Goal: Task Accomplishment & Management: Use online tool/utility

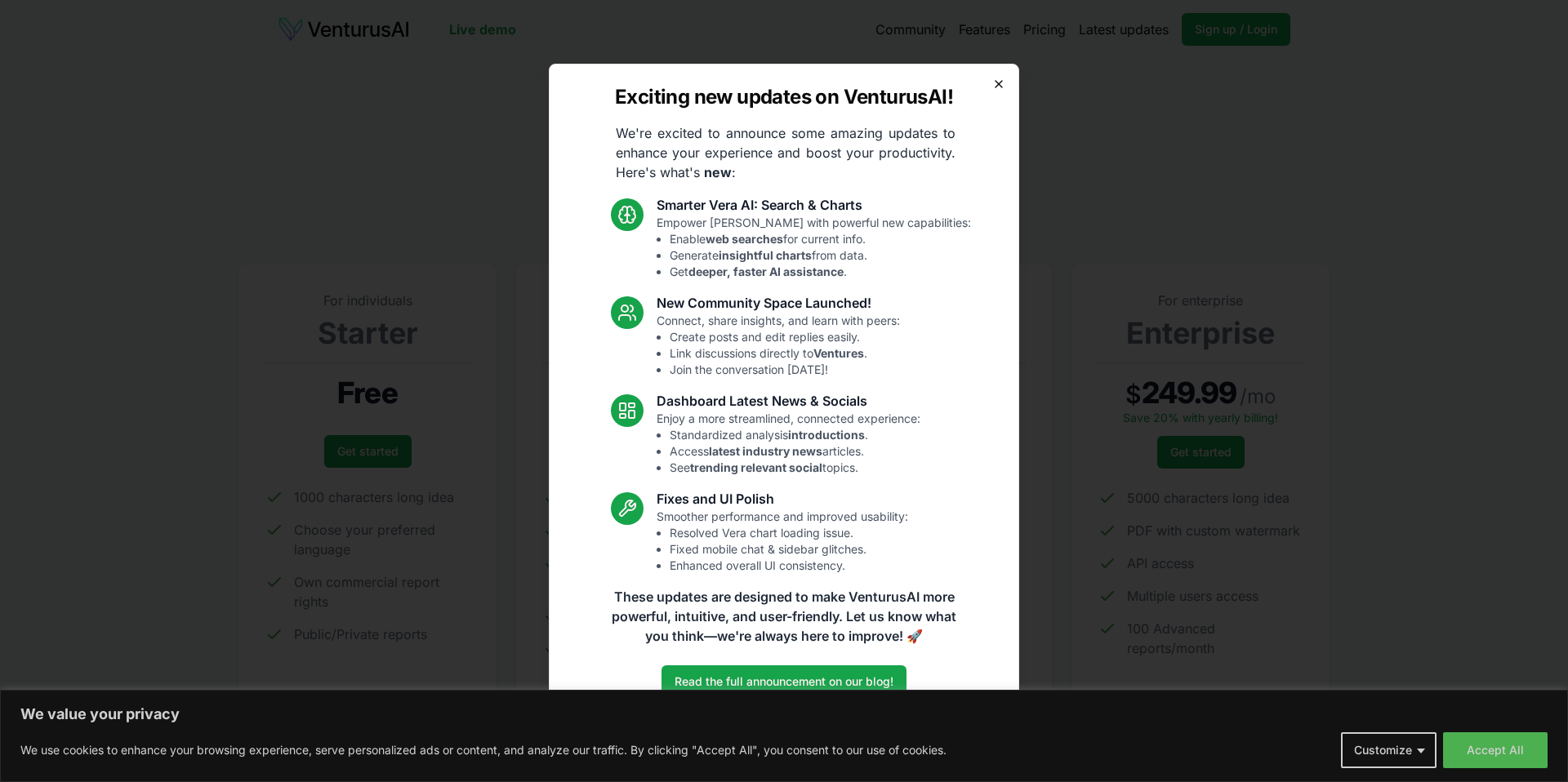
click at [1000, 81] on icon "button" at bounding box center [999, 84] width 7 height 7
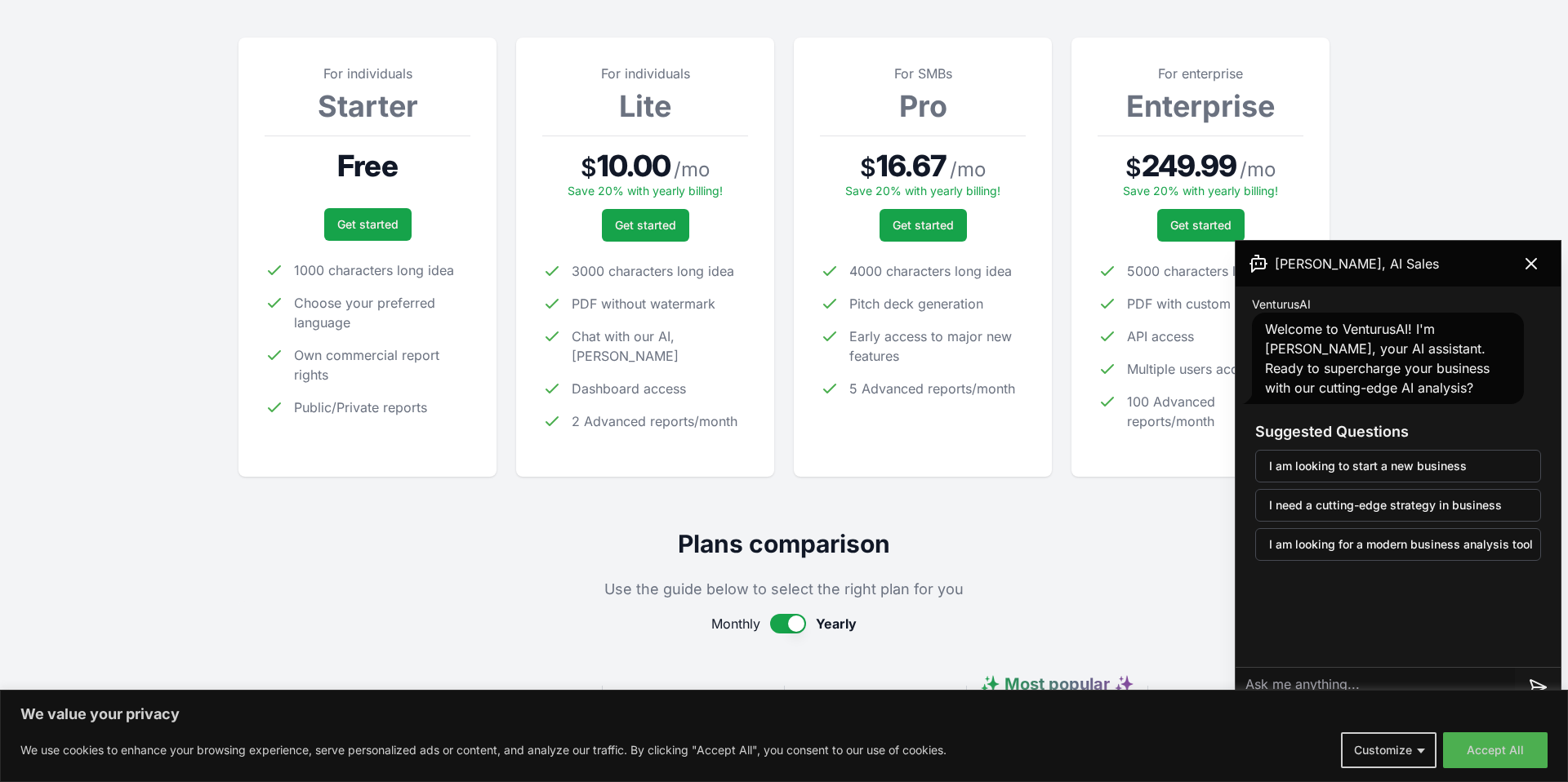
scroll to position [200, 0]
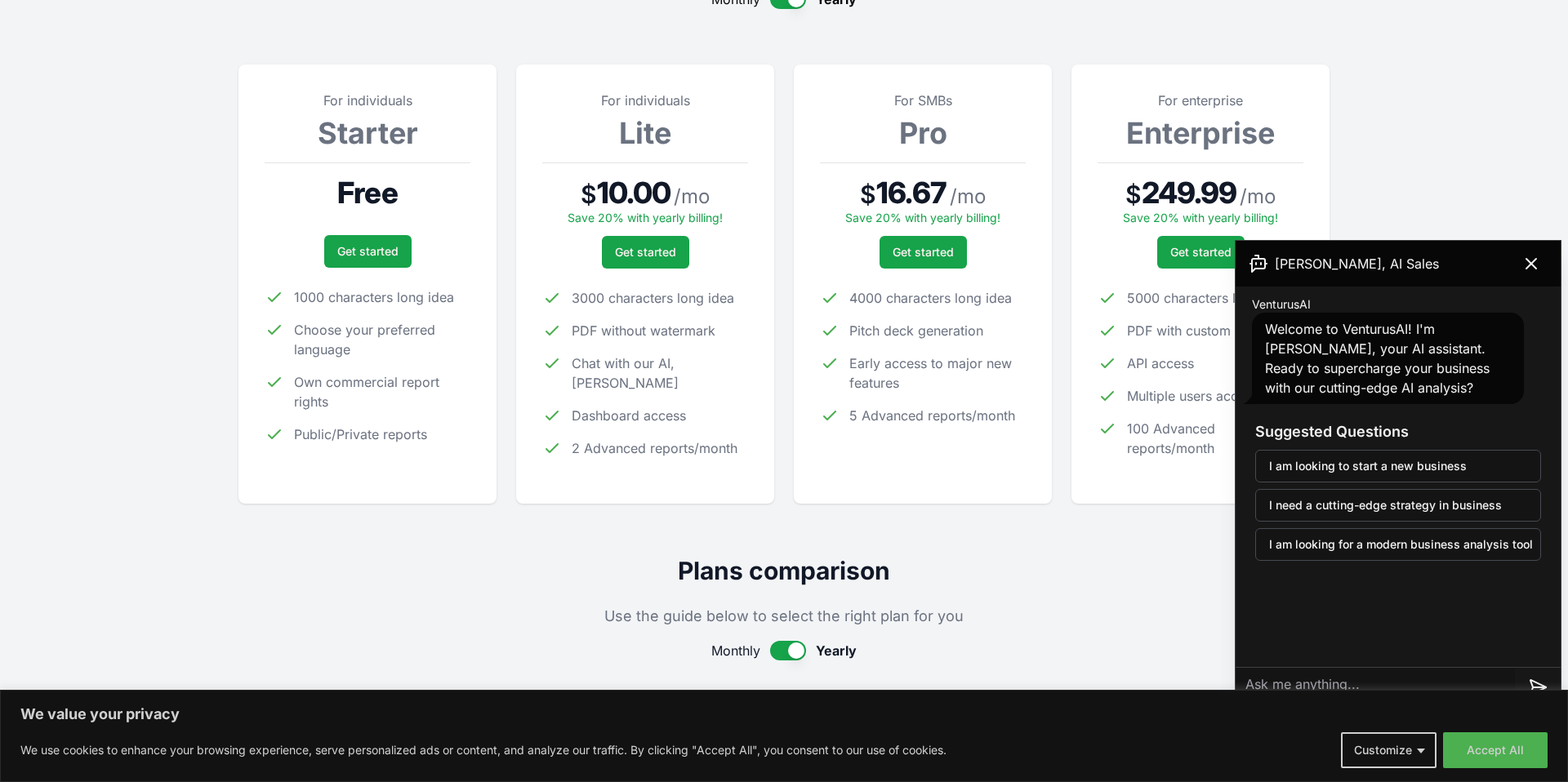
click at [781, 648] on button "button" at bounding box center [787, 650] width 36 height 19
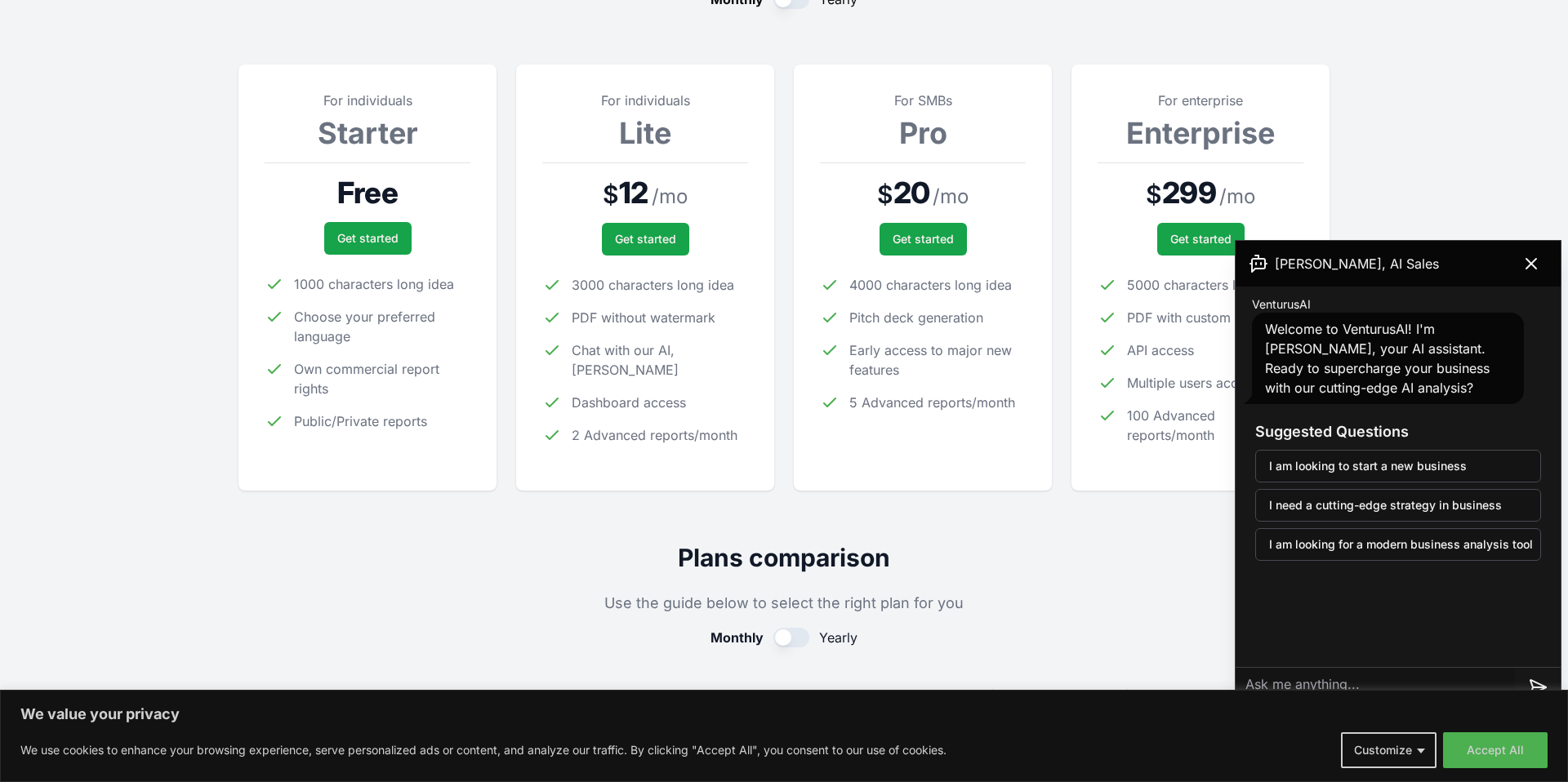
click at [801, 636] on button "button" at bounding box center [791, 637] width 36 height 19
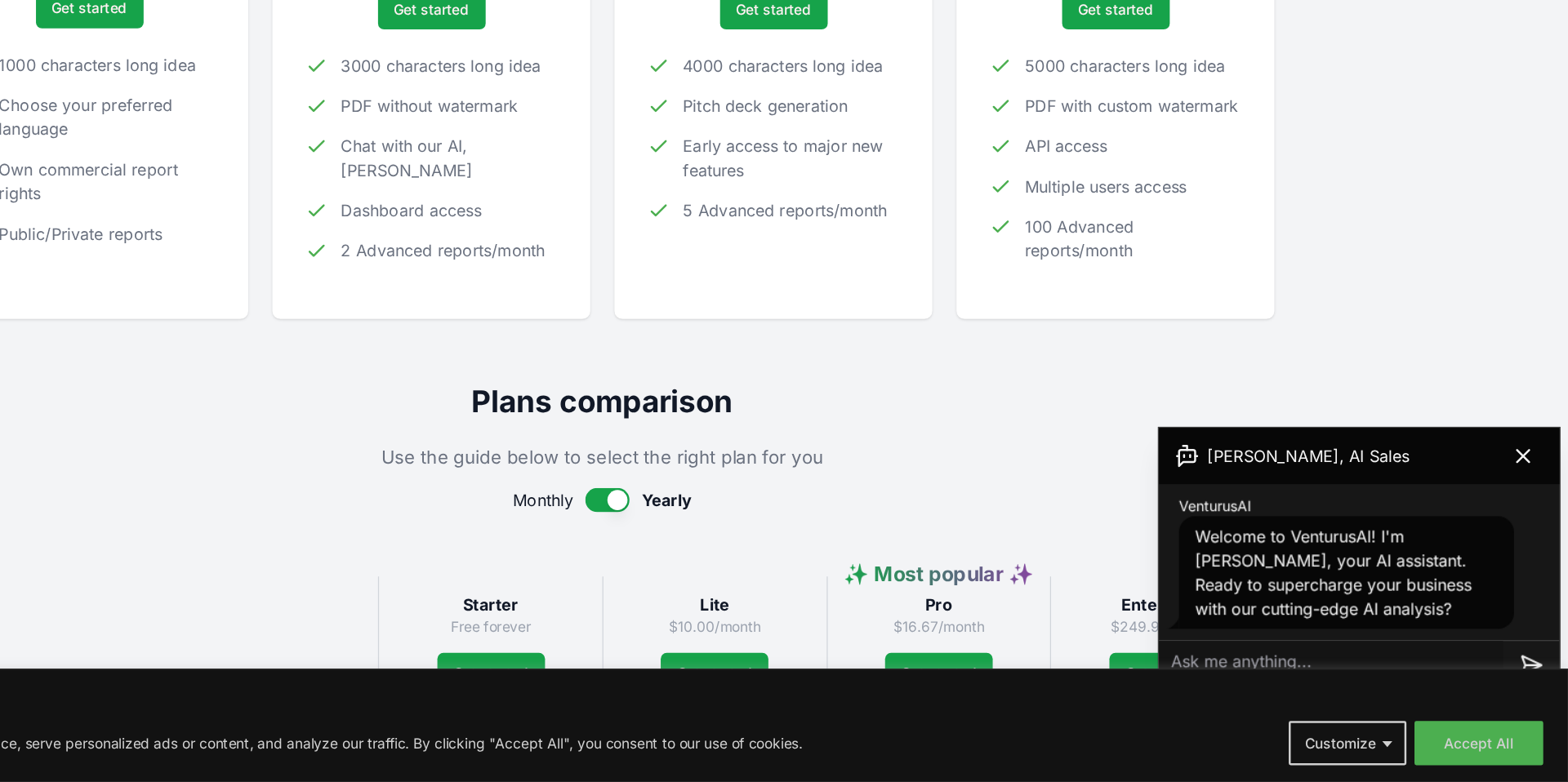
scroll to position [400, 0]
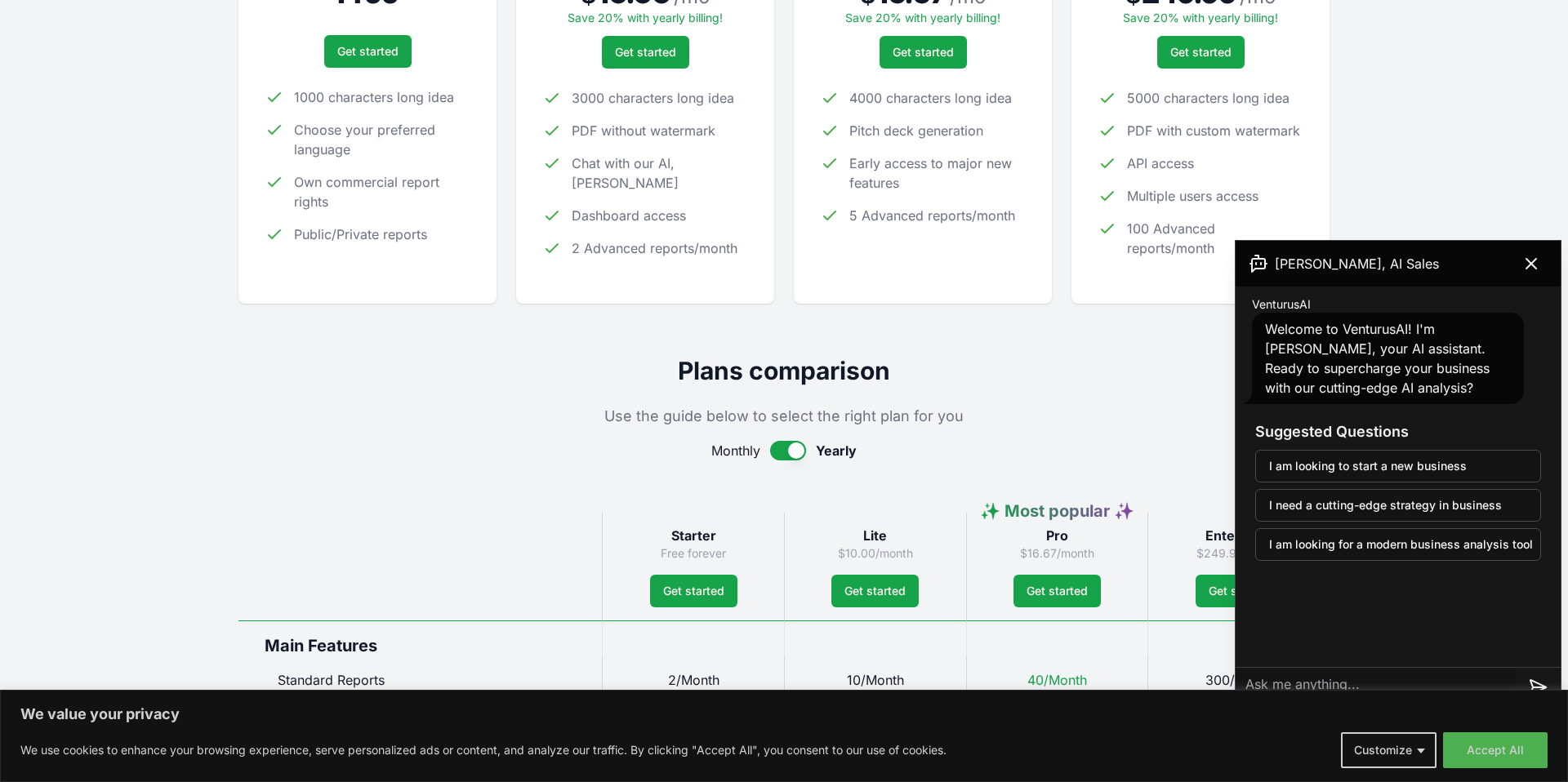
click at [1534, 260] on icon at bounding box center [1531, 264] width 10 height 10
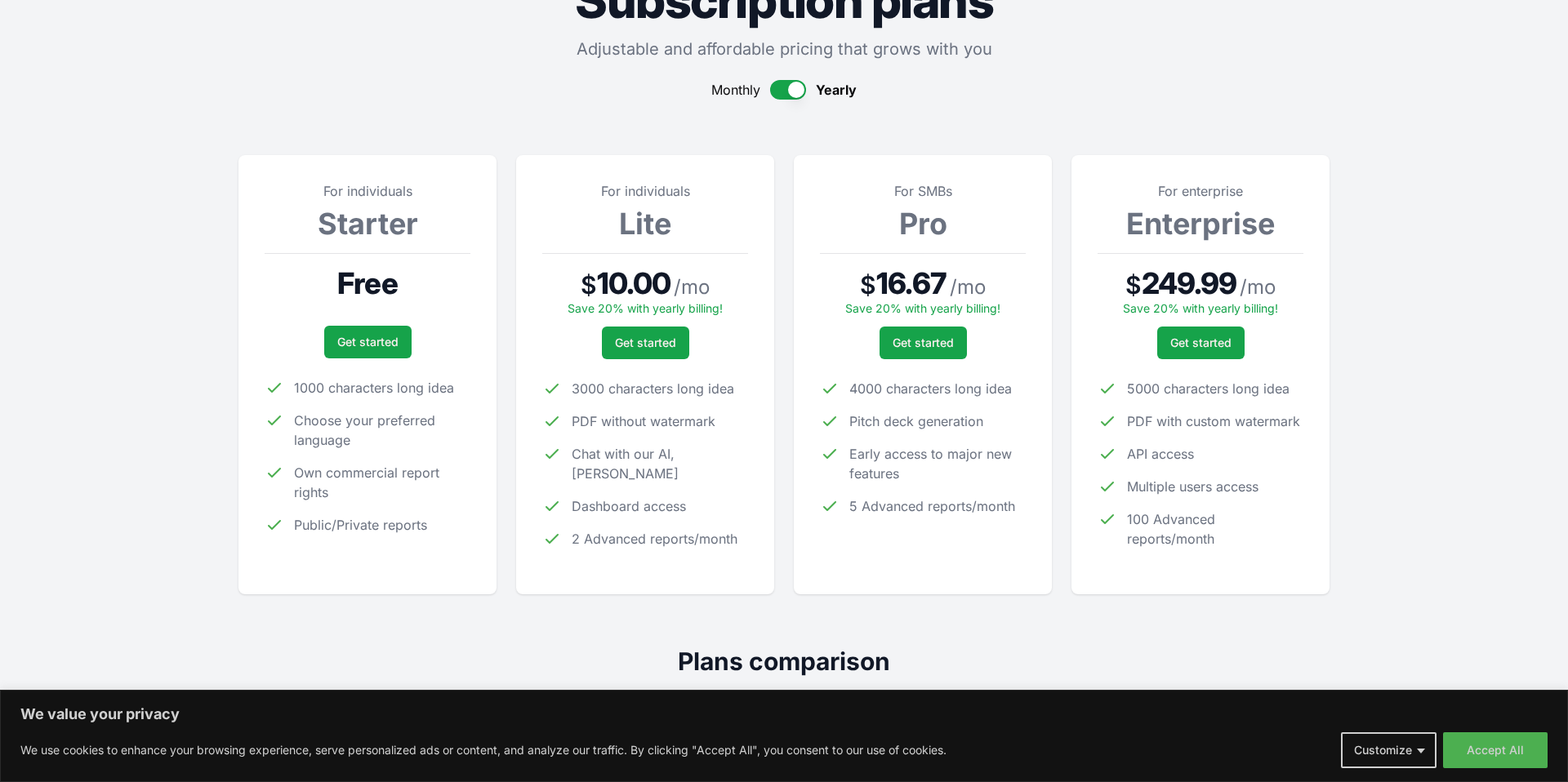
scroll to position [0, 0]
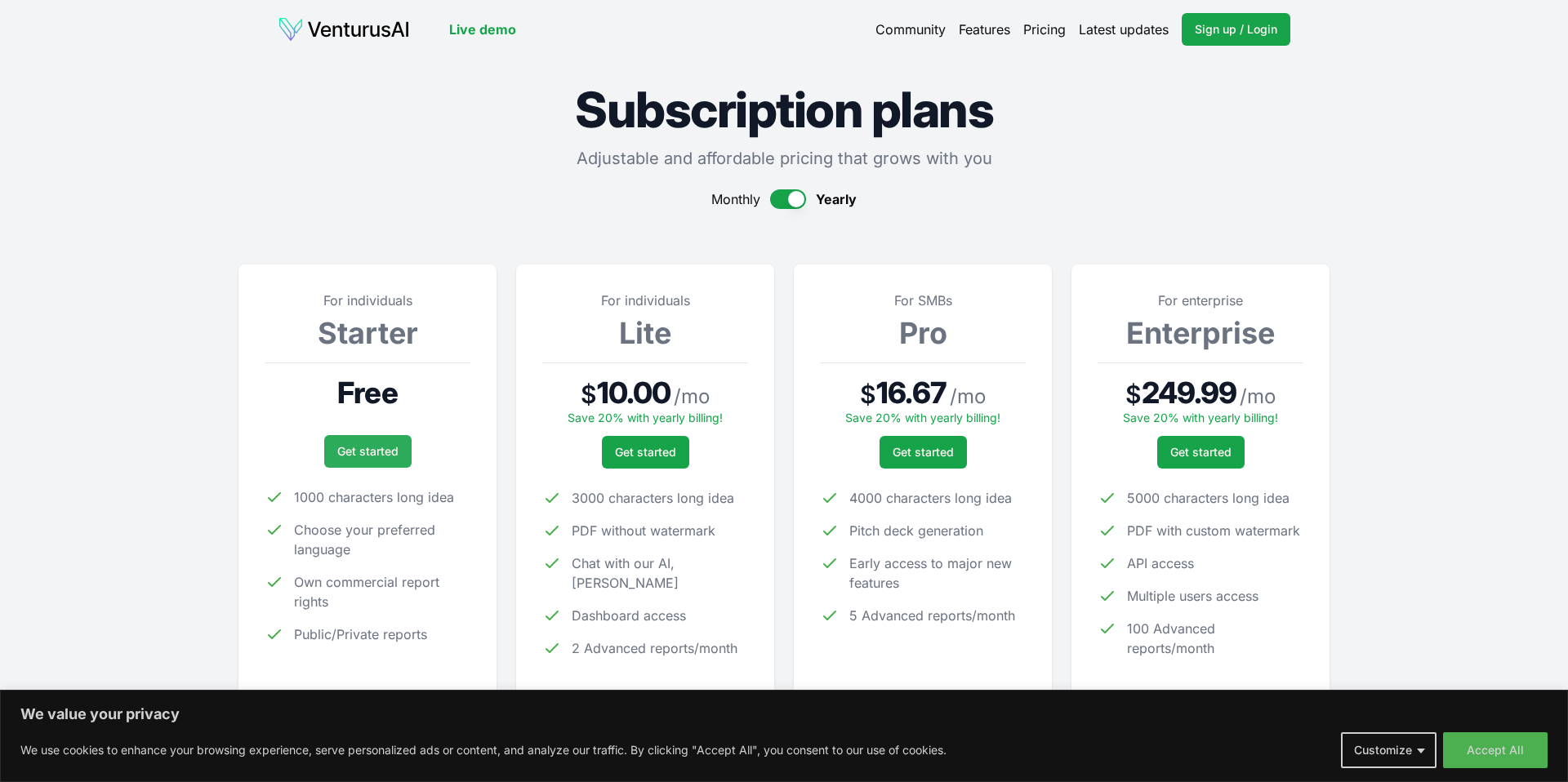
click at [364, 445] on link "Get started" at bounding box center [368, 451] width 87 height 33
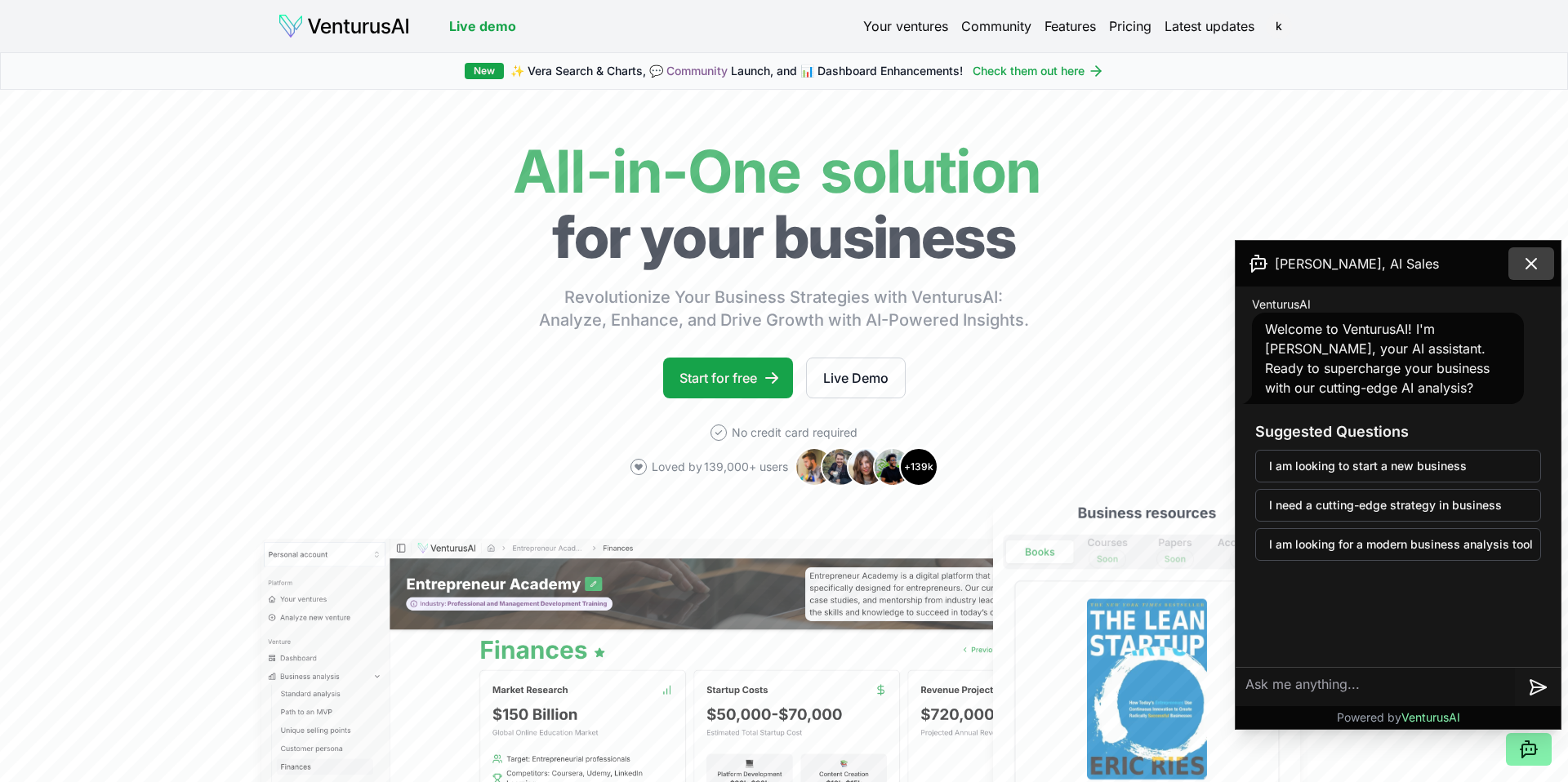
click at [1540, 260] on icon at bounding box center [1530, 263] width 19 height 19
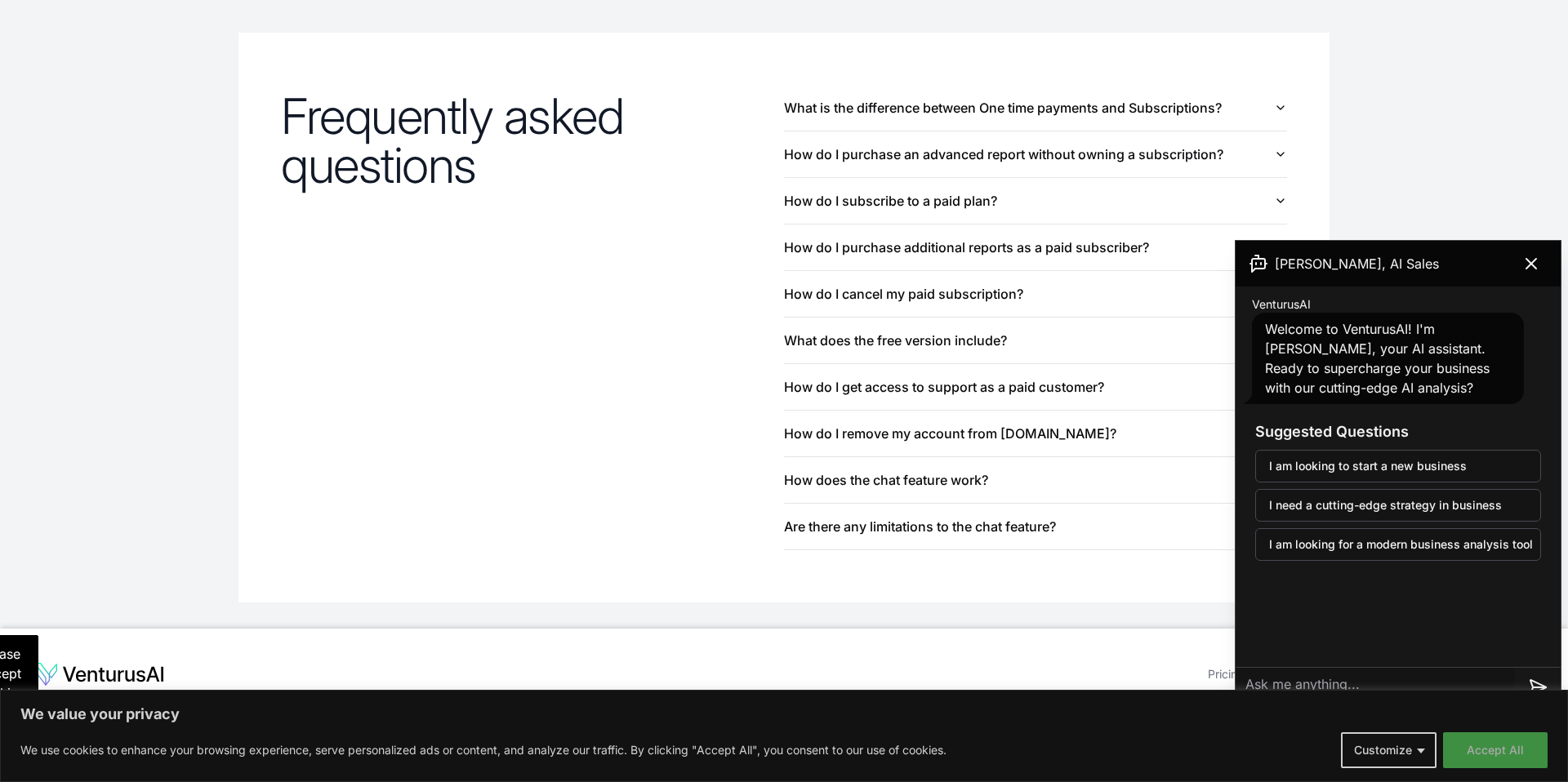
scroll to position [1727, 0]
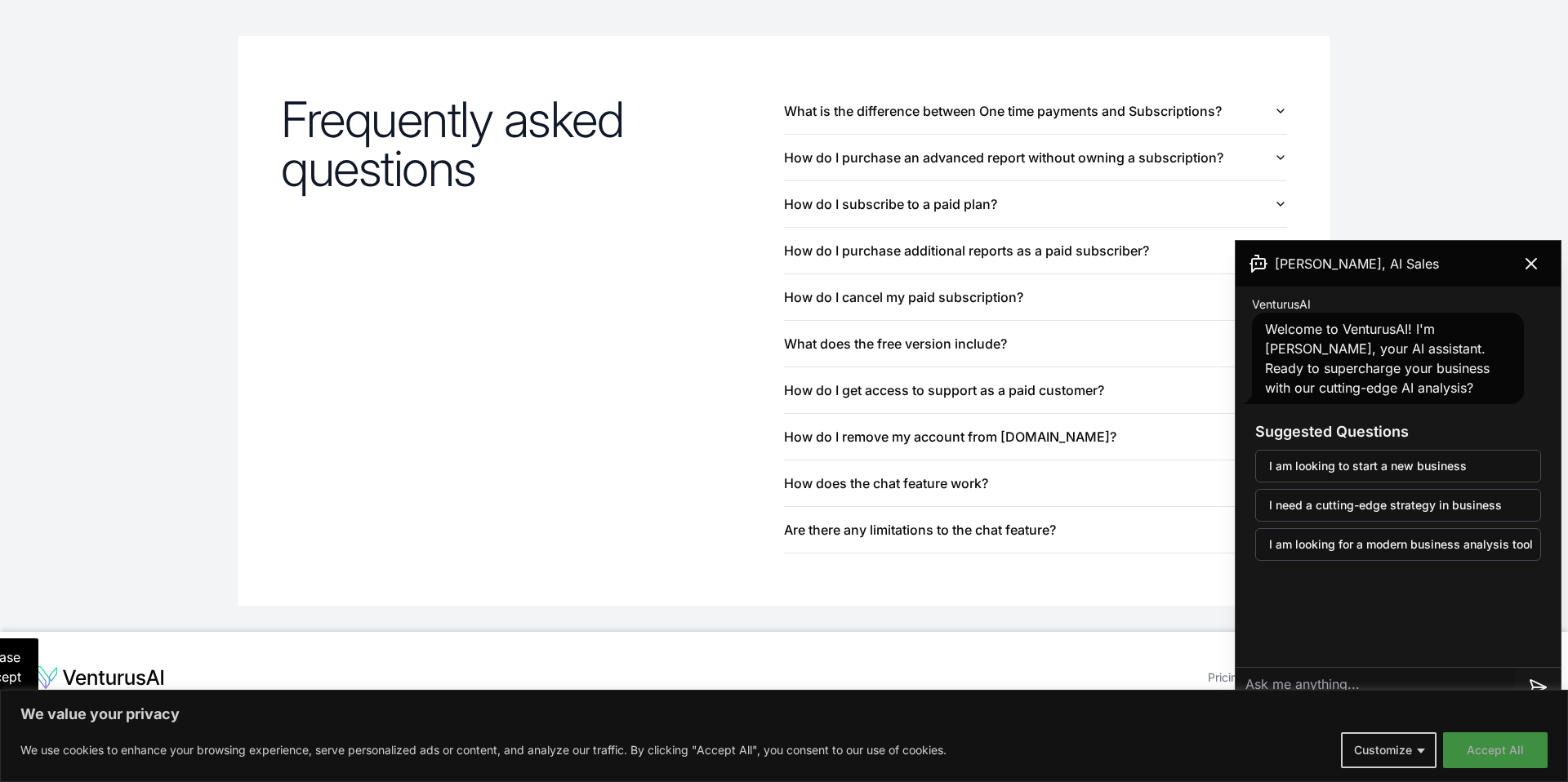
click at [1492, 742] on button "Accept All" at bounding box center [1495, 750] width 104 height 36
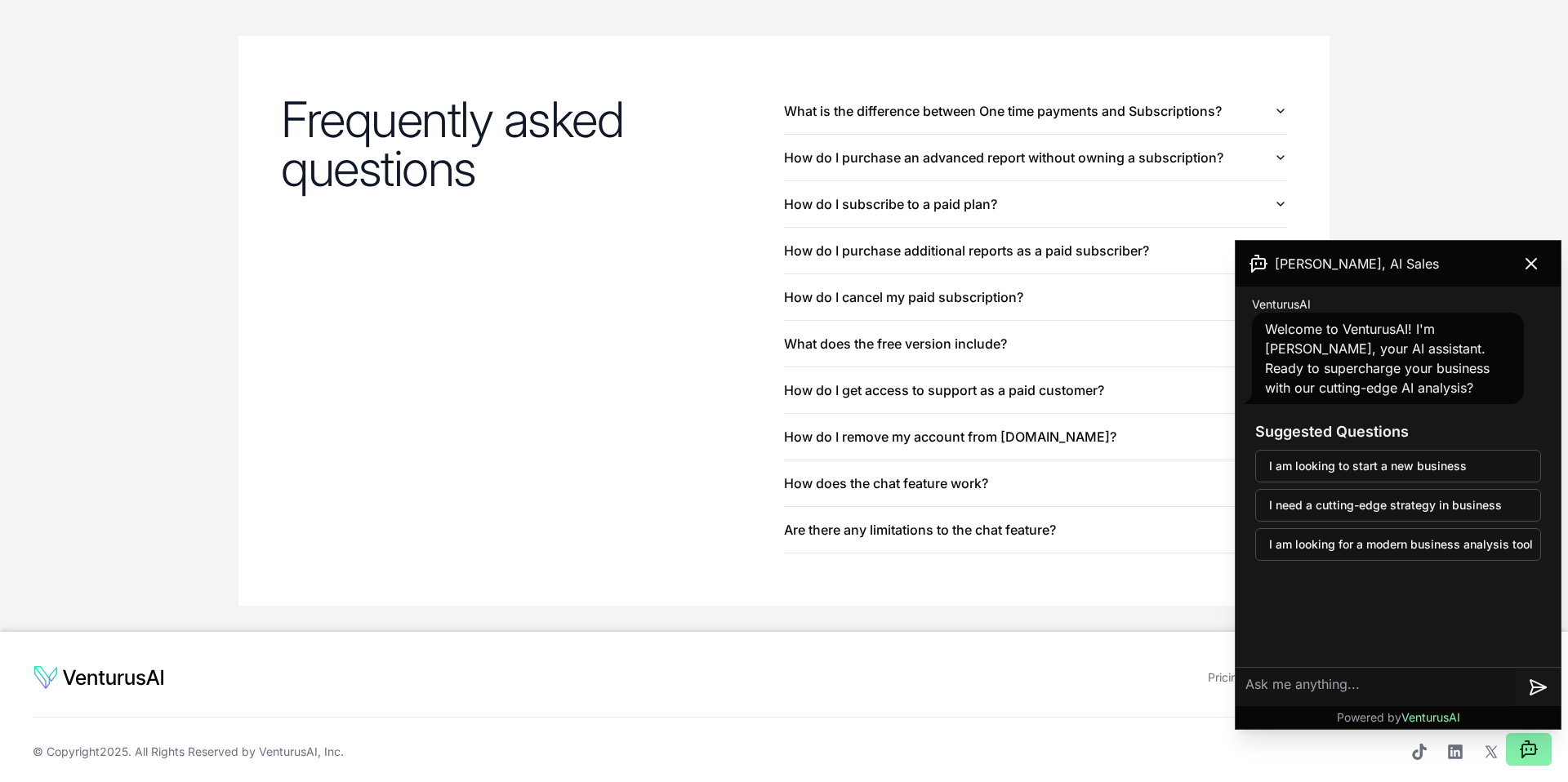
click at [1529, 261] on icon at bounding box center [1530, 263] width 19 height 19
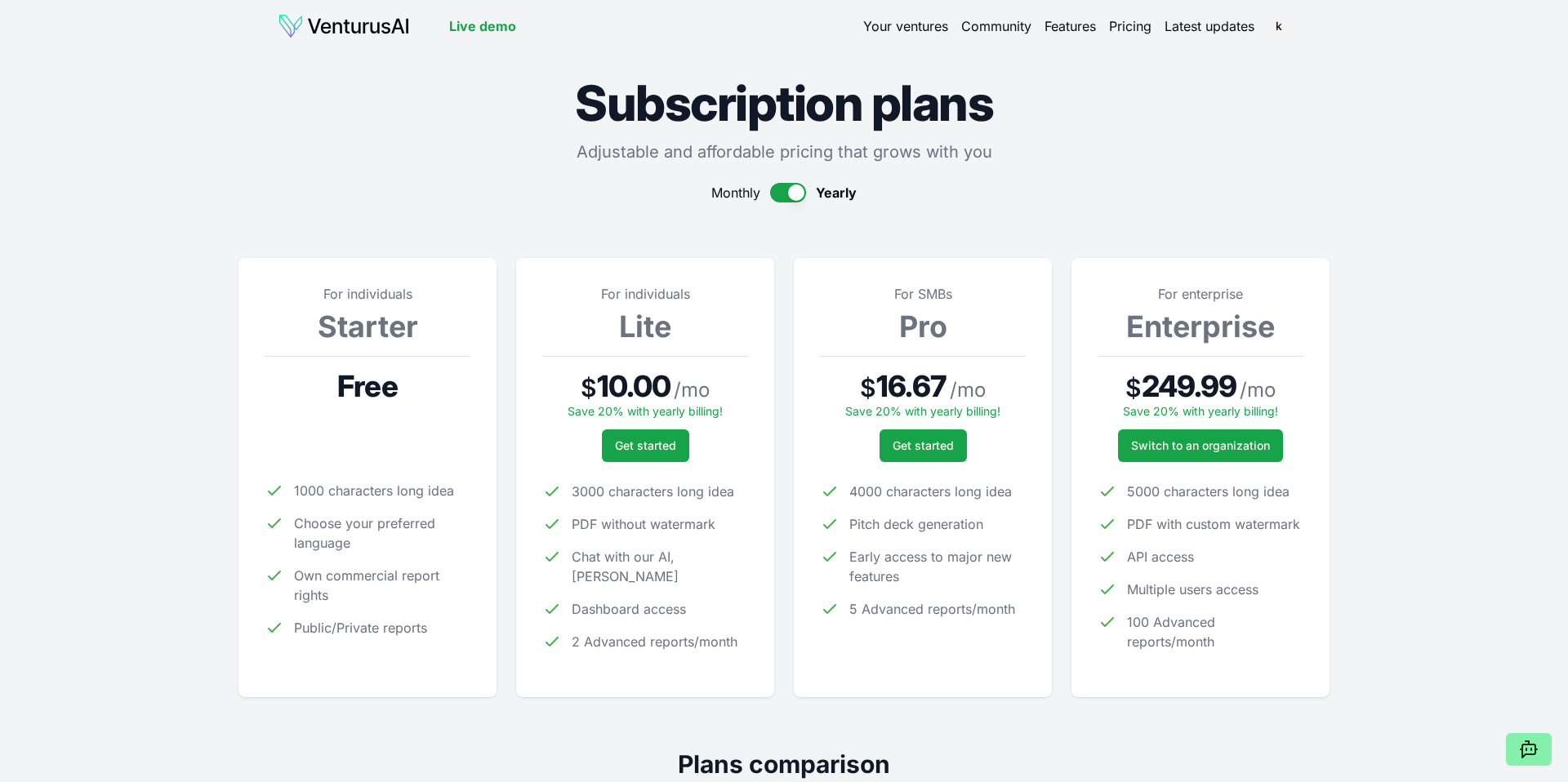
scroll to position [1, 0]
click at [604, 41] on div "Live demo Your ventures Community Features Pricing Latest updates k Live demo k" at bounding box center [783, 25] width 1143 height 52
click at [910, 18] on link "Your ventures" at bounding box center [905, 25] width 85 height 19
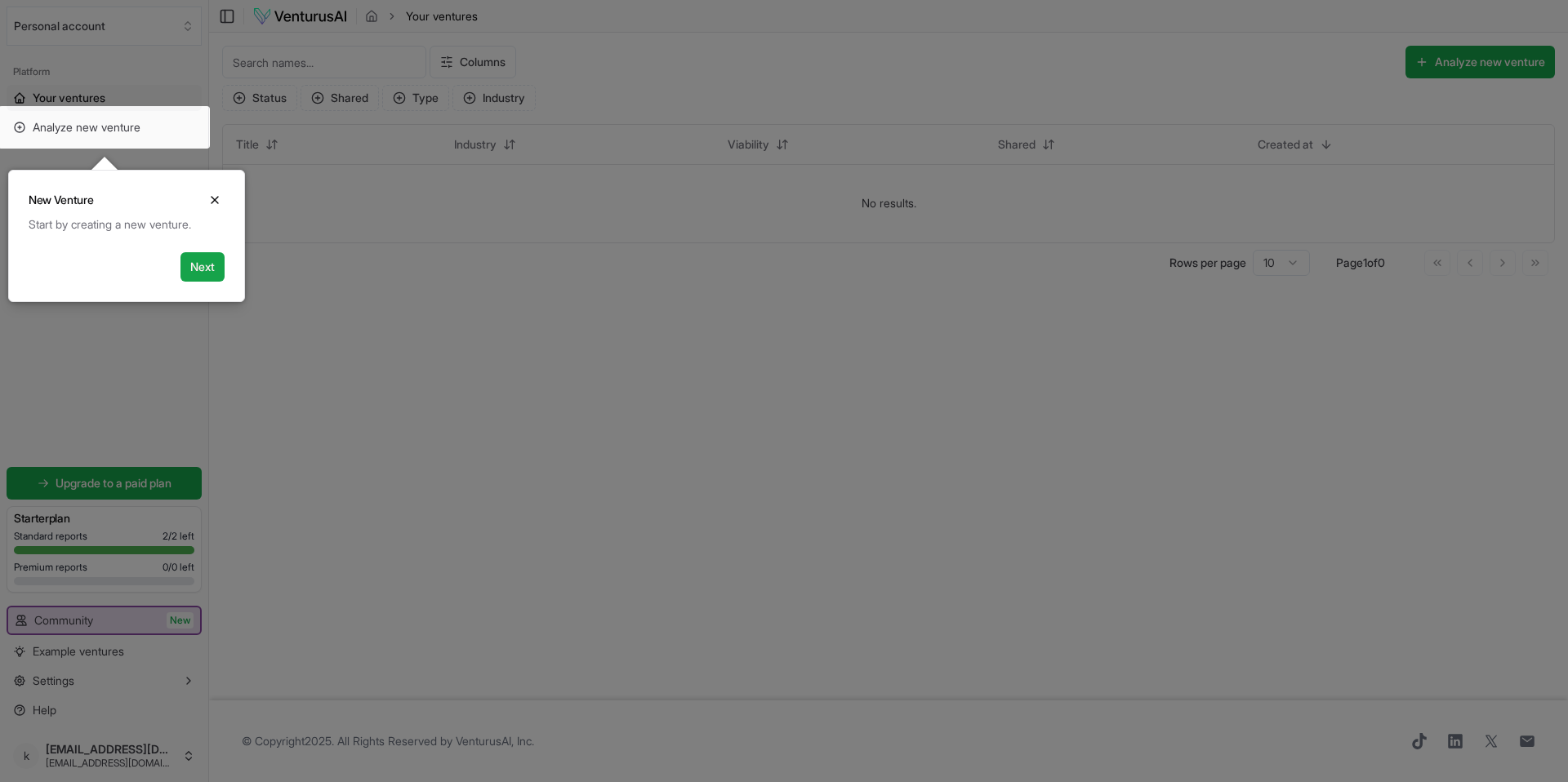
click at [218, 199] on icon "Close" at bounding box center [215, 200] width 13 height 13
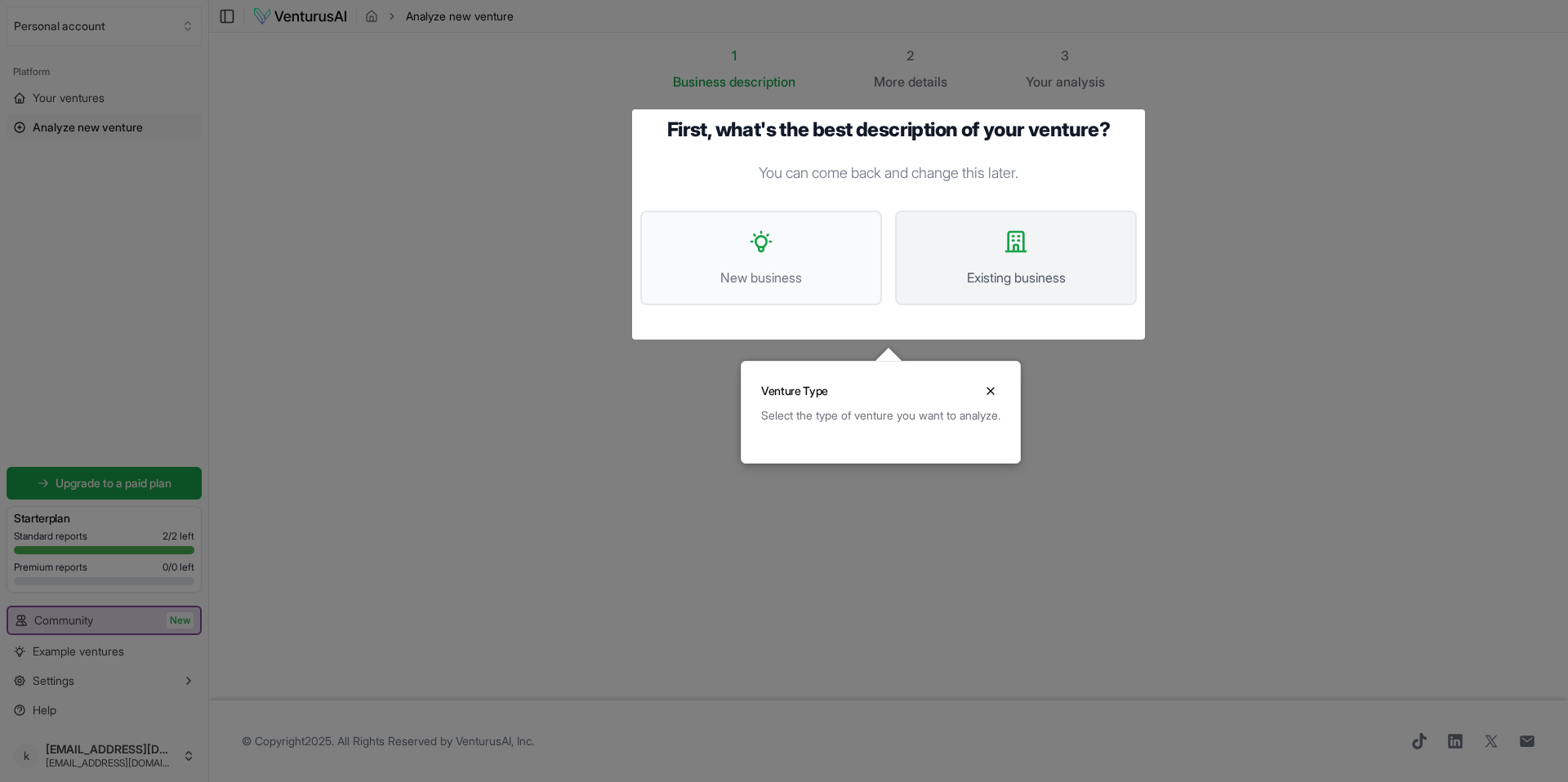
click at [1013, 251] on icon at bounding box center [1015, 241] width 19 height 19
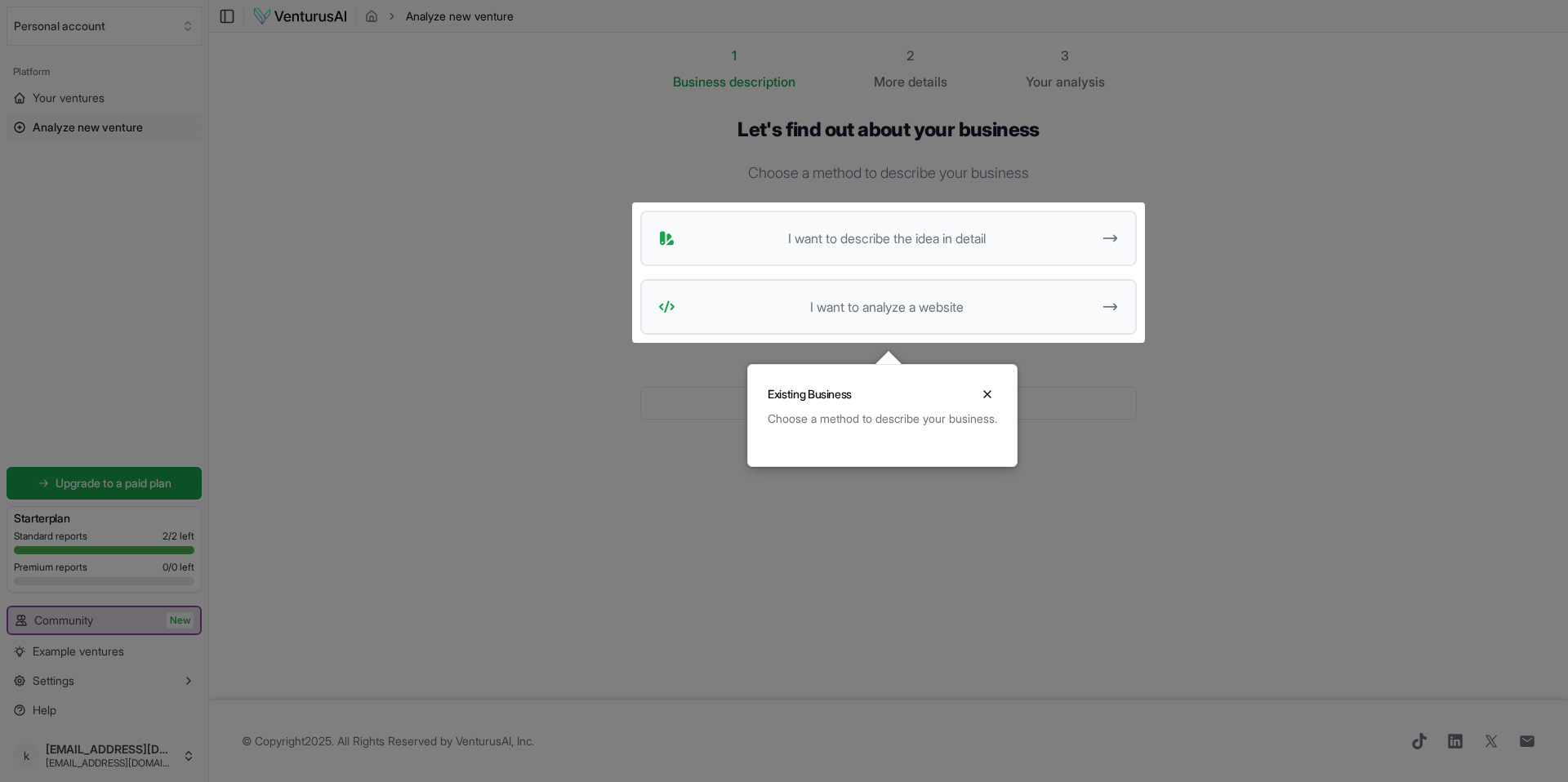
click at [492, 256] on div at bounding box center [784, 391] width 1568 height 782
drag, startPoint x: 491, startPoint y: 257, endPoint x: 479, endPoint y: 251, distance: 13.4
click at [489, 254] on div at bounding box center [784, 391] width 1568 height 782
click at [296, 15] on div at bounding box center [784, 391] width 1568 height 782
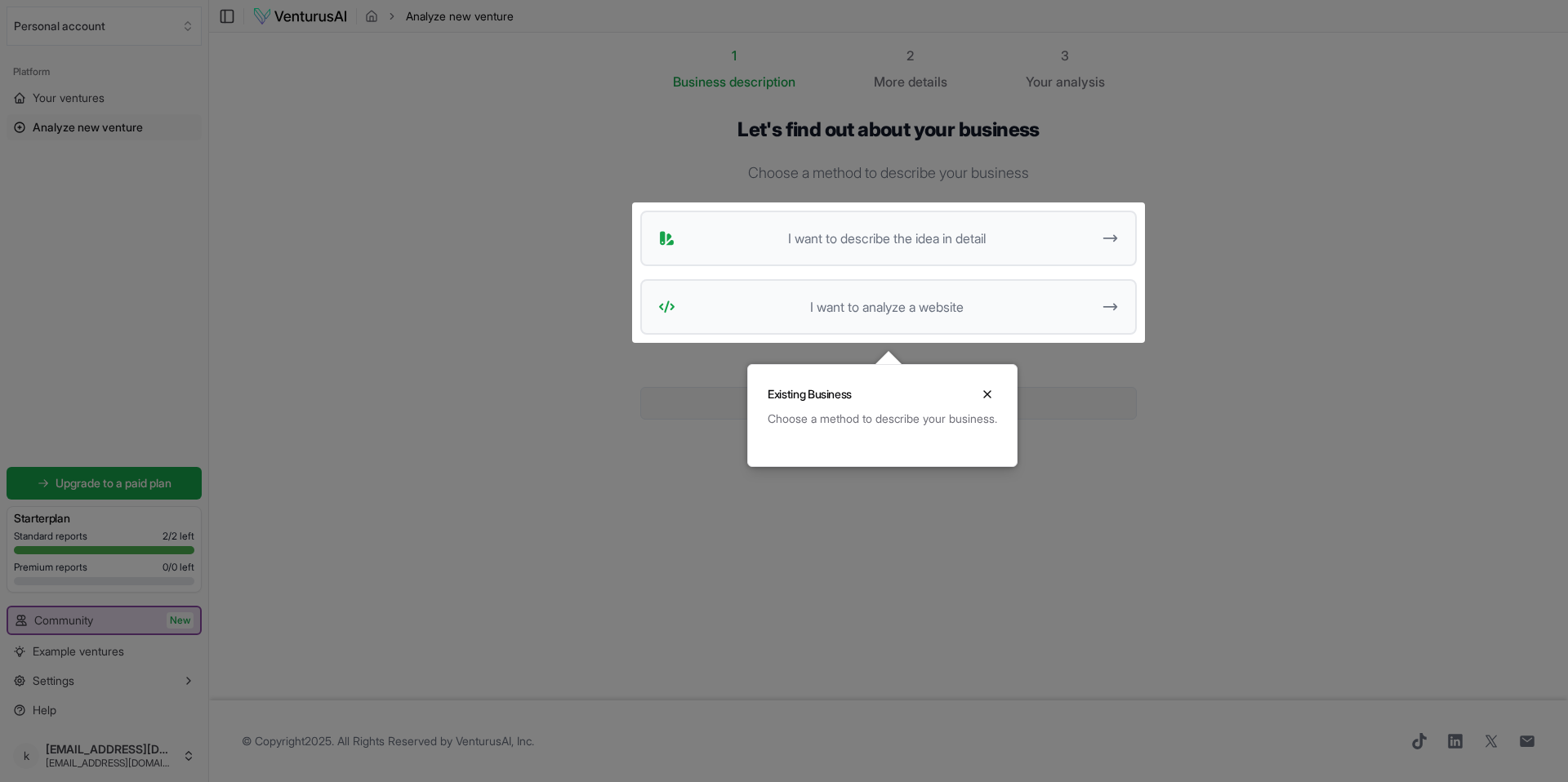
click at [990, 392] on icon "Close" at bounding box center [988, 394] width 7 height 7
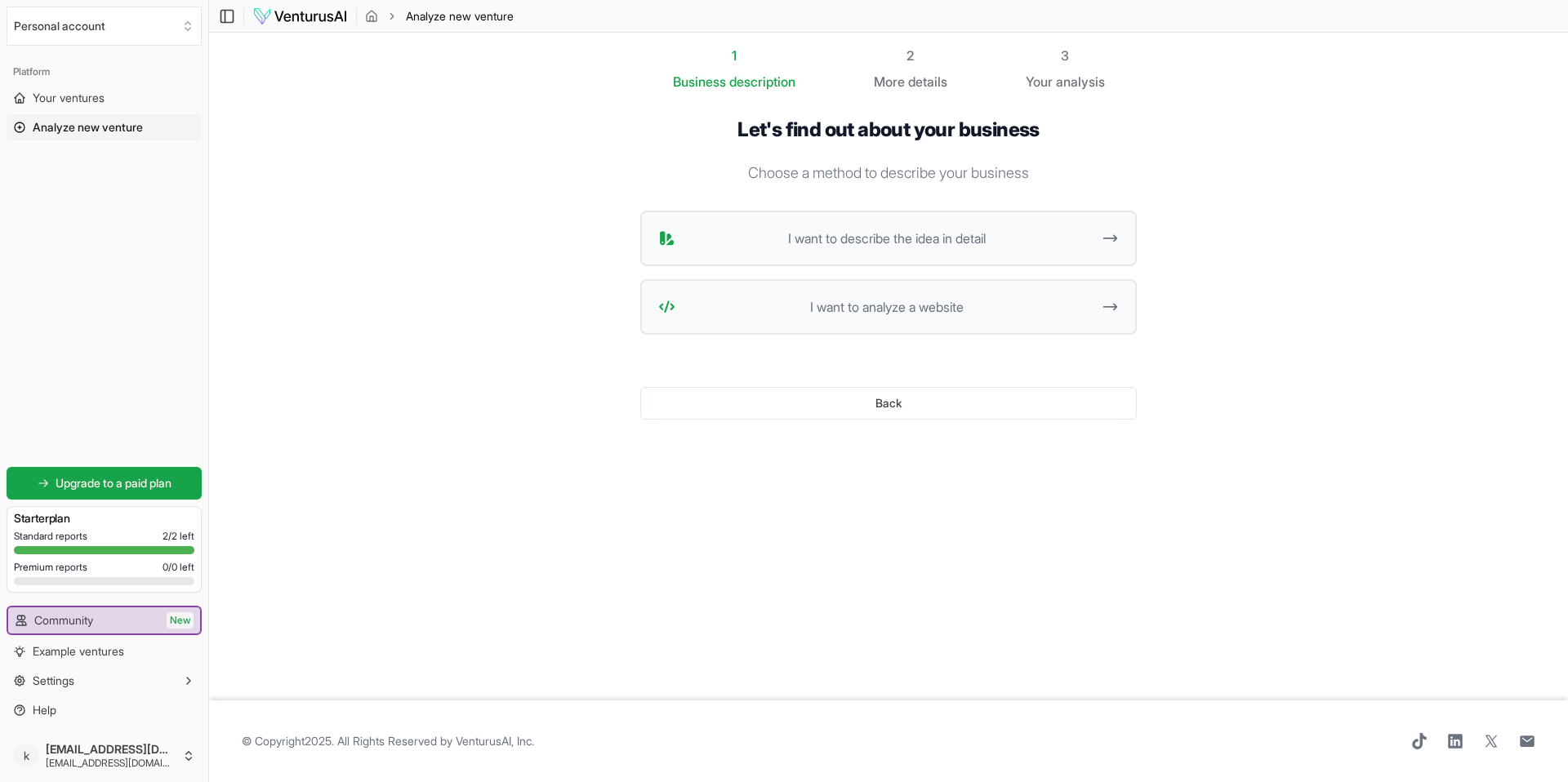
click at [807, 770] on main "Toggle Sidebar Analyze new venture Analyze new venture 1 Business description 2…" at bounding box center [887, 391] width 1359 height 782
click at [1438, 700] on footer "© Copyright 2025 . All Rights Reserved by VenturusAI, Inc ." at bounding box center [887, 741] width 1359 height 82
click at [299, 11] on img at bounding box center [300, 16] width 96 height 19
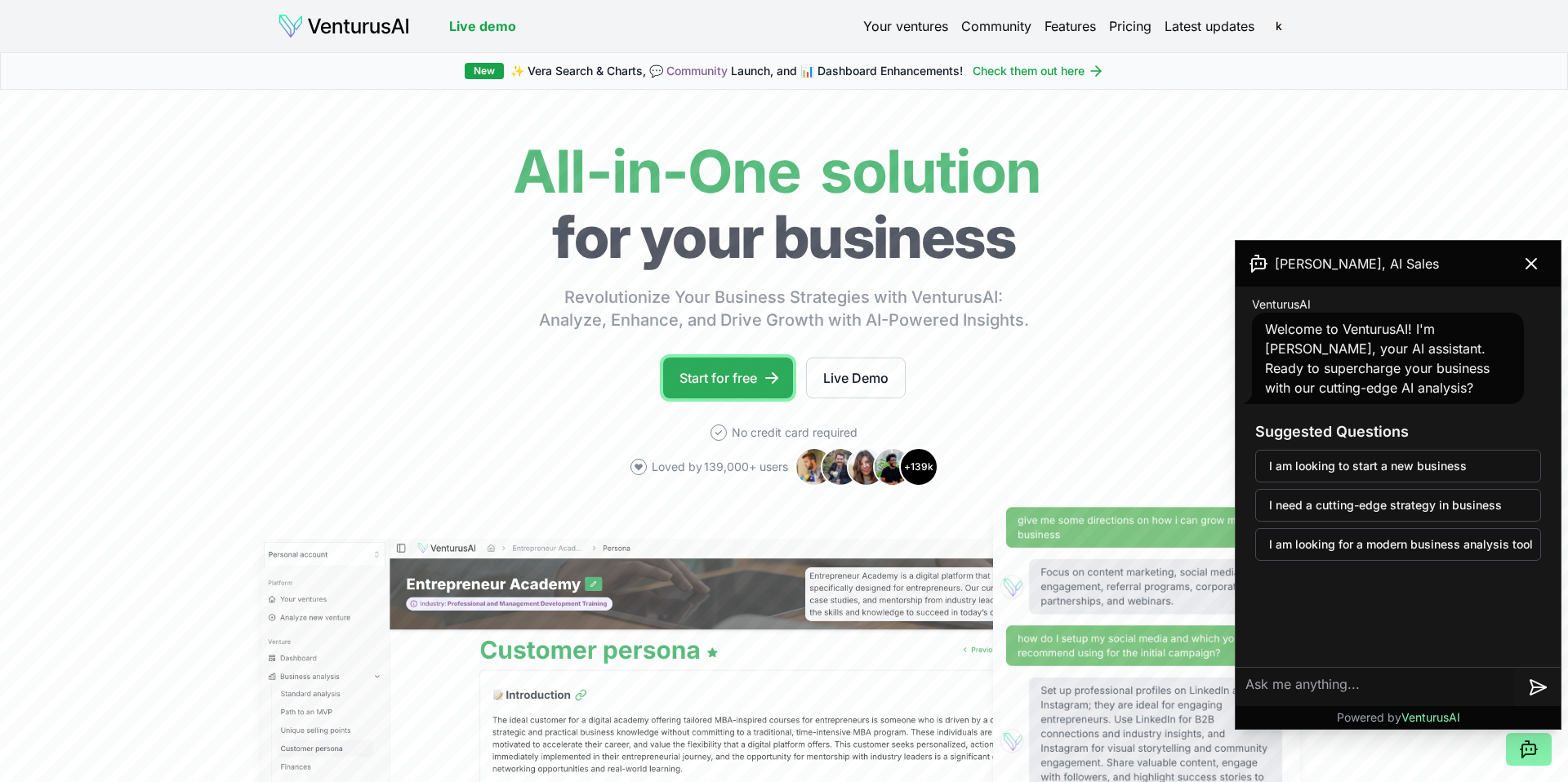
click at [717, 369] on link "Start for free" at bounding box center [728, 378] width 130 height 41
